Goal: Task Accomplishment & Management: Use online tool/utility

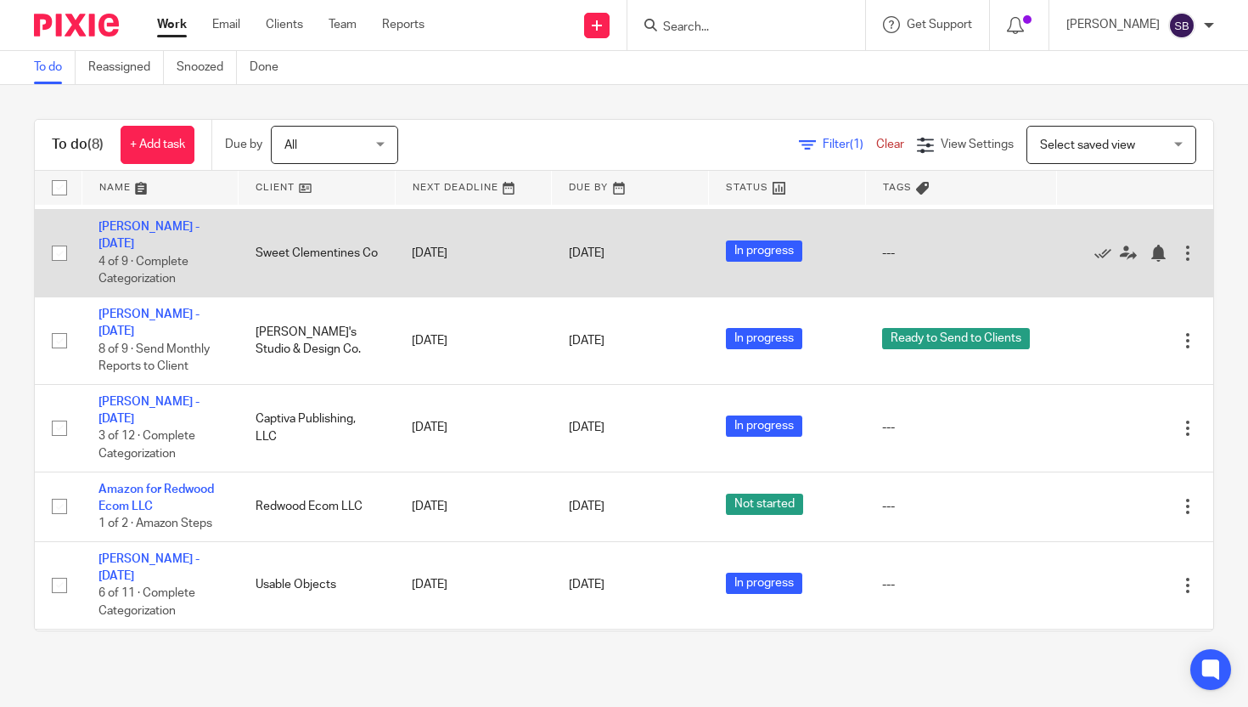
scroll to position [303, 0]
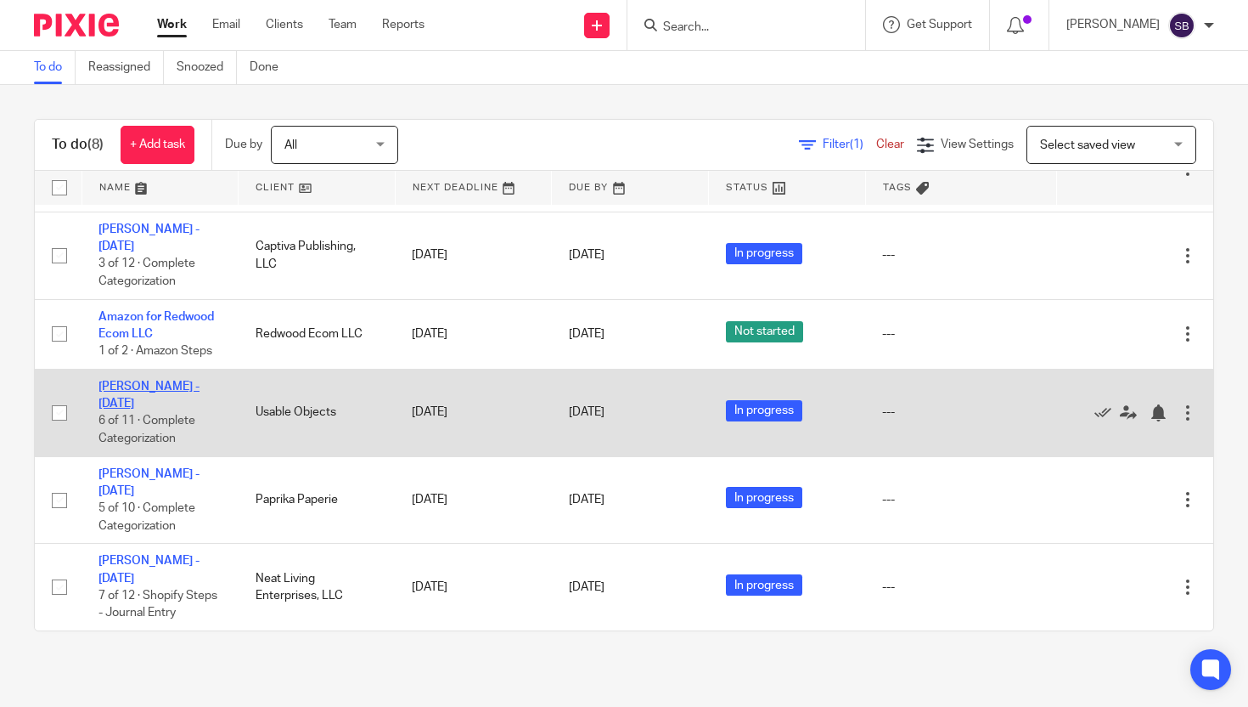
click at [143, 380] on link "[PERSON_NAME] - [DATE]" at bounding box center [149, 394] width 101 height 29
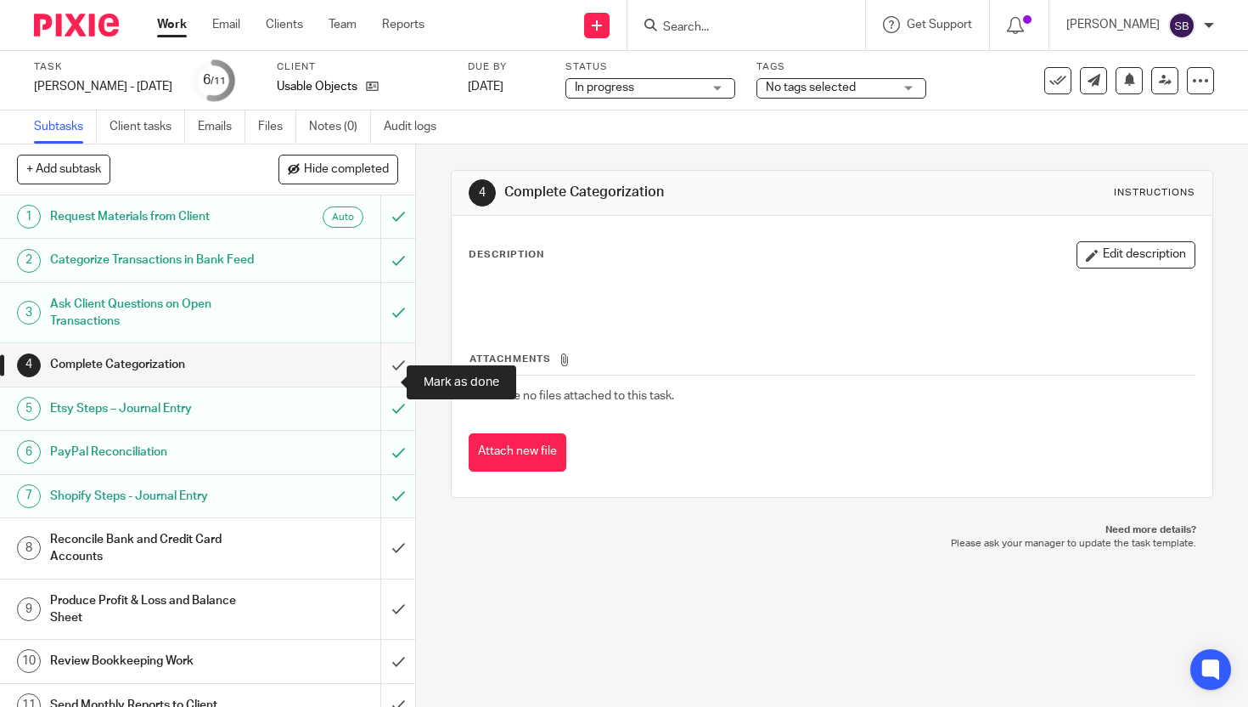
click at [383, 380] on input "submit" at bounding box center [207, 364] width 415 height 42
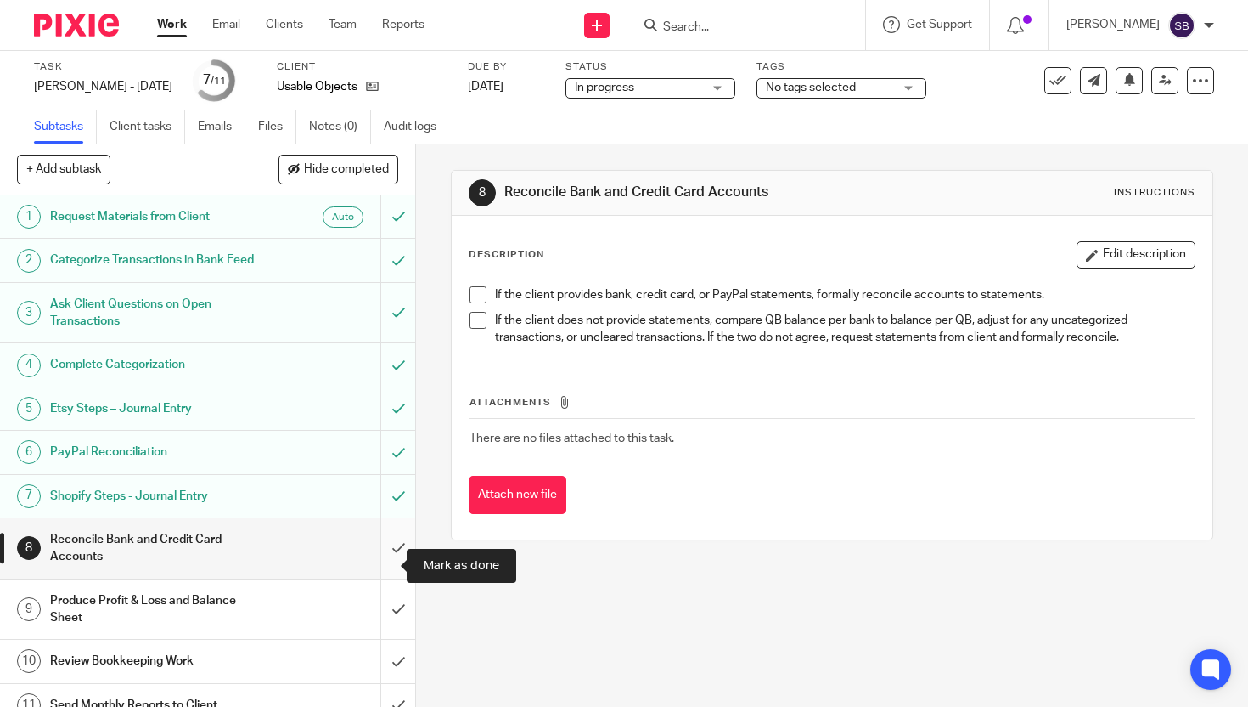
click at [381, 571] on input "submit" at bounding box center [207, 548] width 415 height 60
